Goal: Browse casually: Explore the website without a specific task or goal

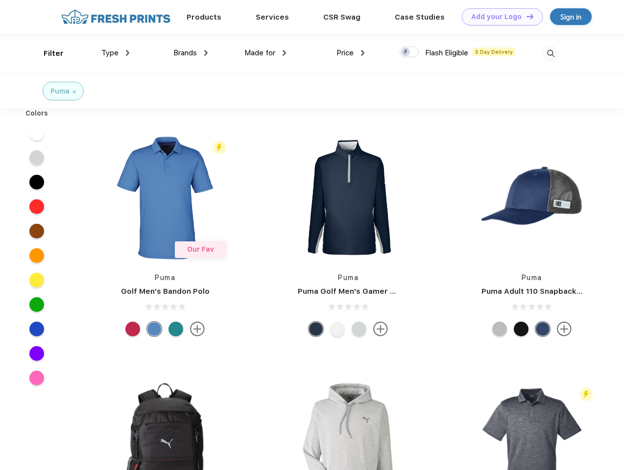
scroll to position [0, 0]
click at [498, 17] on link "Add your Logo Design Tool" at bounding box center [502, 16] width 81 height 17
click at [0, 0] on div "Design Tool" at bounding box center [0, 0] width 0 height 0
click at [525, 16] on link "Add your Logo Design Tool" at bounding box center [502, 16] width 81 height 17
click at [47, 53] on div "Filter" at bounding box center [54, 53] width 20 height 11
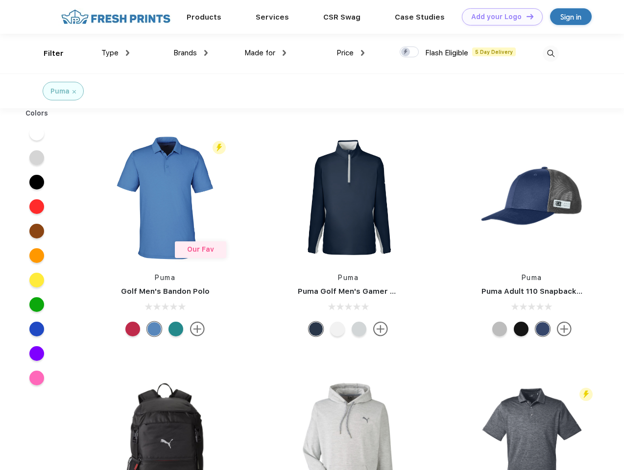
click at [116, 53] on span "Type" at bounding box center [109, 52] width 17 height 9
click at [190, 53] on span "Brands" at bounding box center [184, 52] width 23 height 9
click at [265, 53] on span "Made for" at bounding box center [259, 52] width 31 height 9
click at [351, 53] on span "Price" at bounding box center [344, 52] width 17 height 9
click at [409, 52] on div at bounding box center [408, 52] width 19 height 11
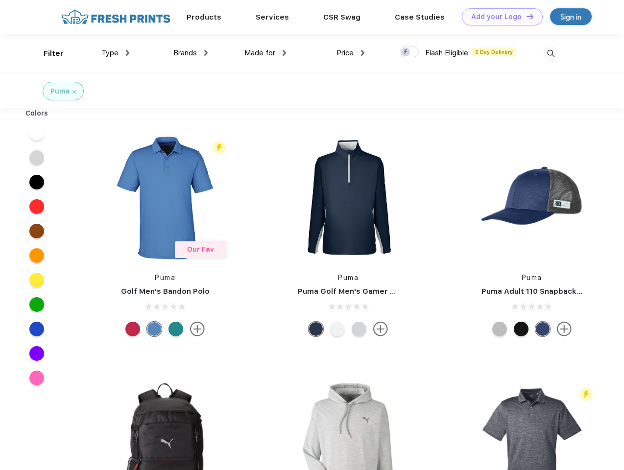
click at [406, 52] on input "checkbox" at bounding box center [402, 49] width 6 height 6
click at [550, 53] on img at bounding box center [550, 54] width 16 height 16
